Goal: Task Accomplishment & Management: Use online tool/utility

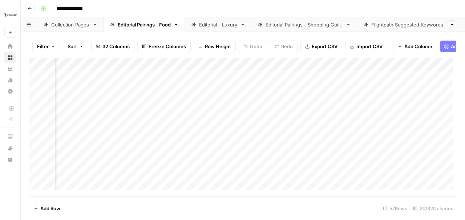
scroll to position [0, 630]
click at [236, 116] on div "Add Column" at bounding box center [242, 125] width 427 height 135
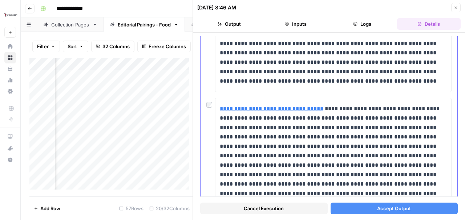
scroll to position [775, 0]
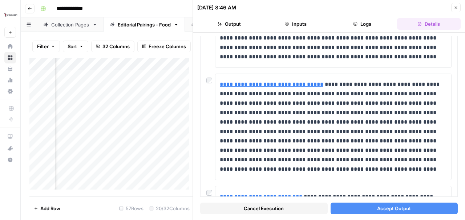
click at [397, 209] on span "Accept Output" at bounding box center [394, 208] width 34 height 7
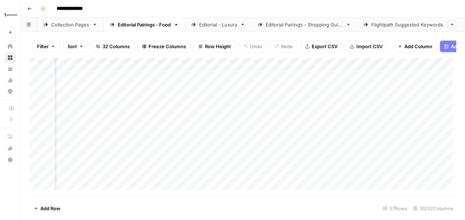
scroll to position [0, 691]
click at [348, 79] on div "Add Column" at bounding box center [242, 125] width 427 height 135
click at [265, 117] on div "Add Column" at bounding box center [242, 125] width 427 height 135
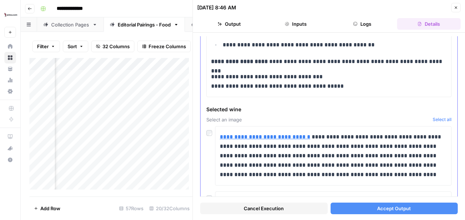
scroll to position [145, 0]
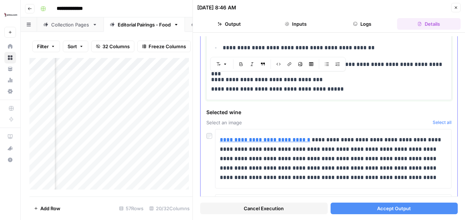
drag, startPoint x: 265, startPoint y: 78, endPoint x: 289, endPoint y: 77, distance: 24.4
click at [289, 77] on p "**********" at bounding box center [327, 84] width 233 height 19
copy p "********"
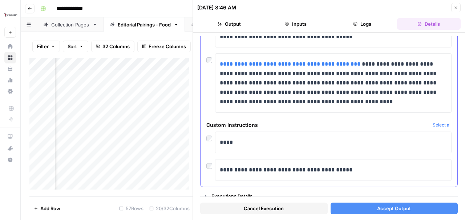
scroll to position [765, 0]
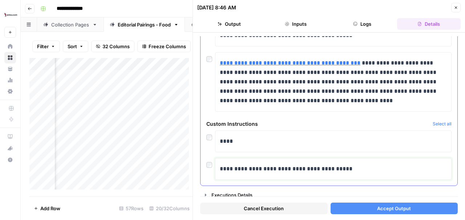
click at [367, 166] on p "**********" at bounding box center [332, 168] width 224 height 9
drag, startPoint x: 367, startPoint y: 166, endPoint x: 219, endPoint y: 171, distance: 149.0
click at [219, 171] on div "**********" at bounding box center [333, 169] width 236 height 22
paste div
click at [390, 209] on span "Accept Output" at bounding box center [394, 208] width 34 height 7
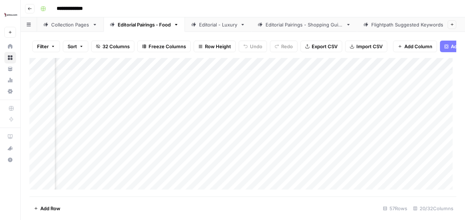
scroll to position [0, 657]
click at [210, 118] on div "Add Column" at bounding box center [242, 125] width 427 height 135
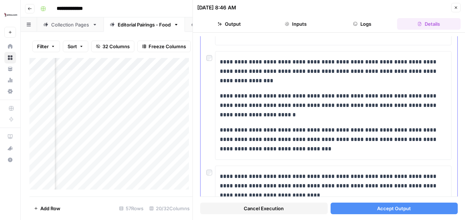
scroll to position [765, 0]
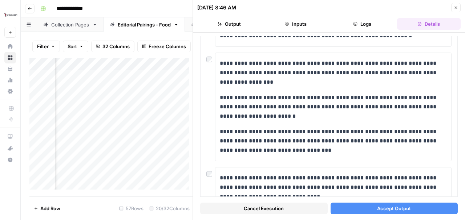
click at [394, 208] on span "Accept Output" at bounding box center [394, 208] width 34 height 7
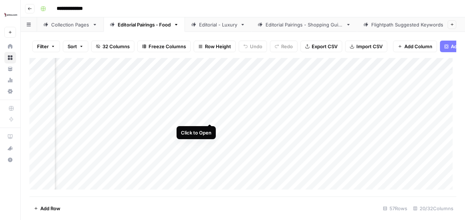
click at [210, 117] on div "Add Column" at bounding box center [242, 125] width 427 height 135
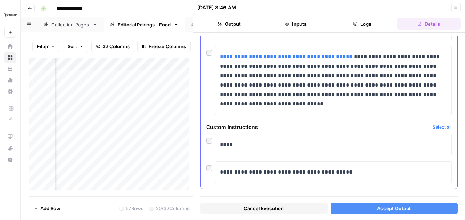
scroll to position [513, 0]
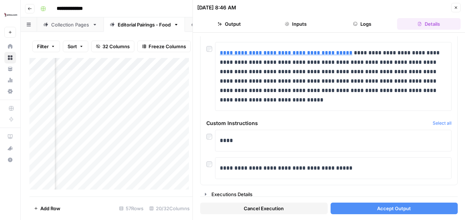
click at [394, 210] on span "Accept Output" at bounding box center [394, 208] width 34 height 7
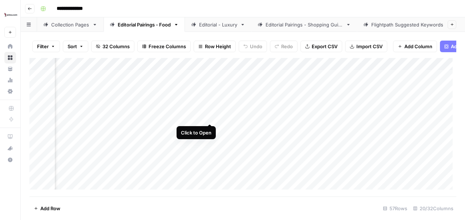
click at [211, 116] on div "Add Column" at bounding box center [242, 125] width 427 height 135
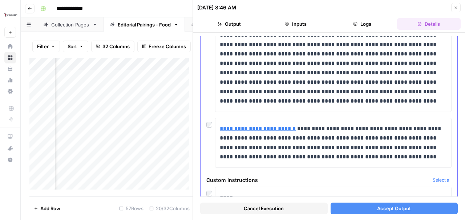
scroll to position [382, 0]
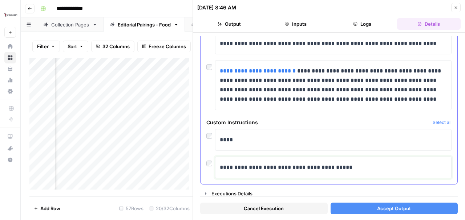
click at [356, 165] on p "**********" at bounding box center [332, 167] width 224 height 9
drag, startPoint x: 357, startPoint y: 166, endPoint x: 218, endPoint y: 163, distance: 139.5
click at [218, 163] on div "**********" at bounding box center [333, 168] width 236 height 22
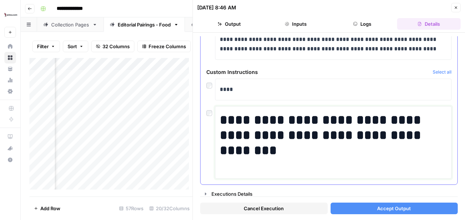
scroll to position [432, 0]
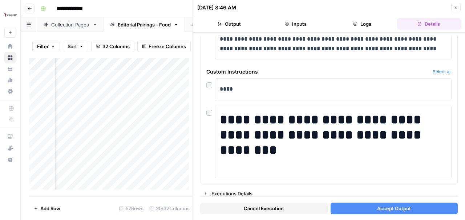
click at [393, 208] on span "Accept Output" at bounding box center [394, 208] width 34 height 7
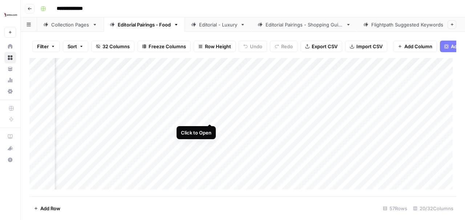
click at [210, 117] on div "Add Column" at bounding box center [242, 125] width 427 height 135
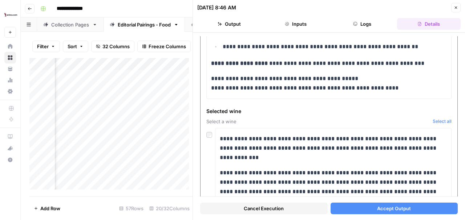
scroll to position [220, 0]
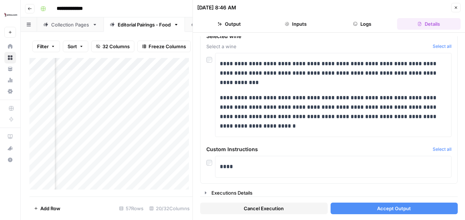
click at [383, 208] on span "Accept Output" at bounding box center [394, 208] width 34 height 7
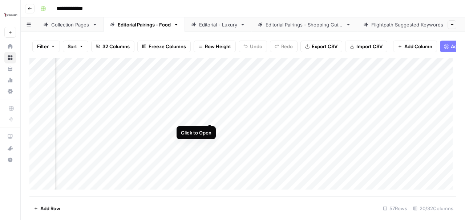
click at [208, 117] on div "Add Column" at bounding box center [242, 125] width 427 height 135
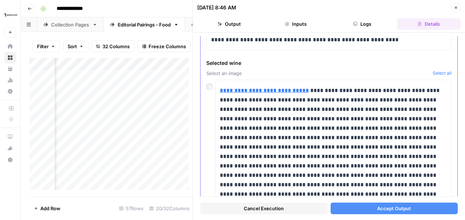
scroll to position [145, 0]
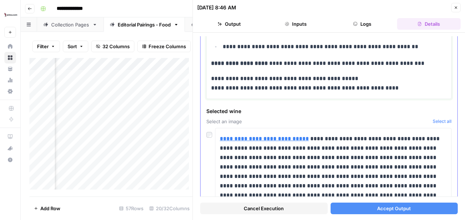
drag, startPoint x: 275, startPoint y: 86, endPoint x: 333, endPoint y: 86, distance: 57.4
click at [333, 86] on p "**********" at bounding box center [327, 83] width 233 height 19
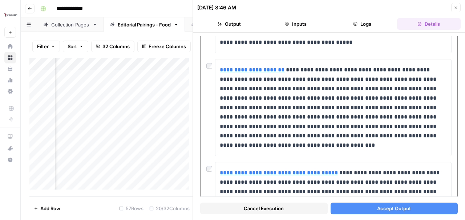
scroll to position [411, 0]
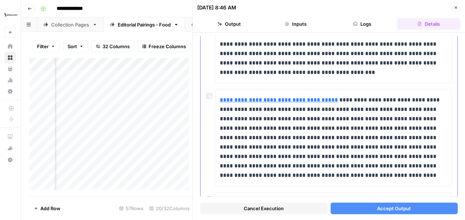
scroll to position [532, 0]
